Goal: Information Seeking & Learning: Learn about a topic

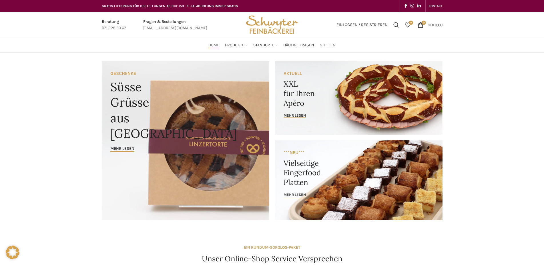
click at [324, 45] on span "Stellen" at bounding box center [328, 45] width 16 height 5
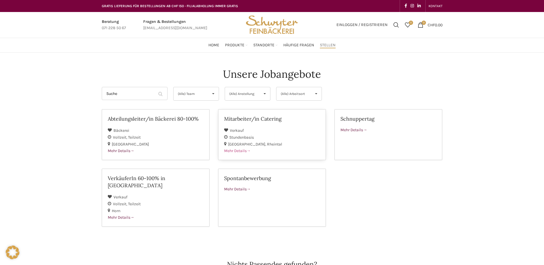
click at [246, 149] on span "Mehr Details" at bounding box center [237, 150] width 27 height 5
